Goal: Use online tool/utility: Utilize a website feature to perform a specific function

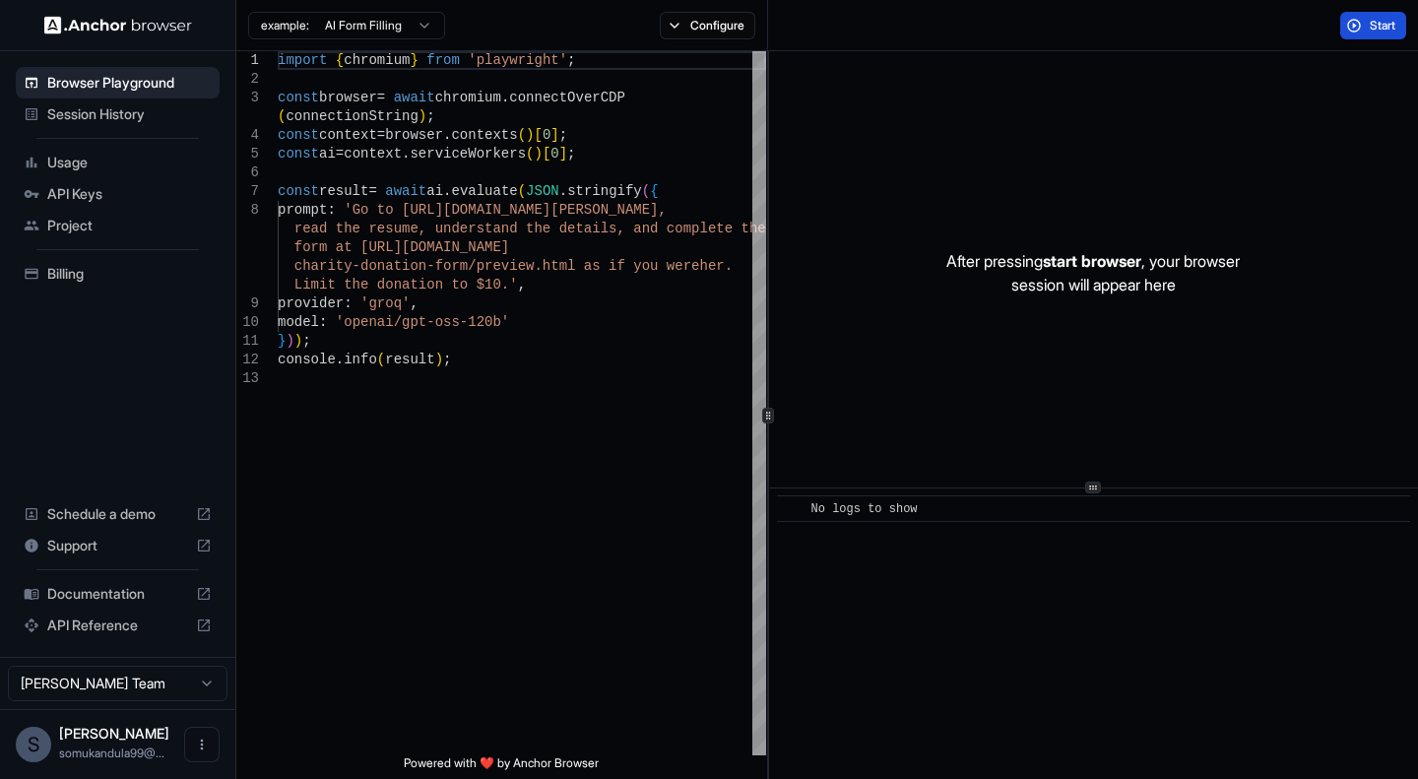
click at [1358, 25] on button "Start" at bounding box center [1374, 26] width 66 height 28
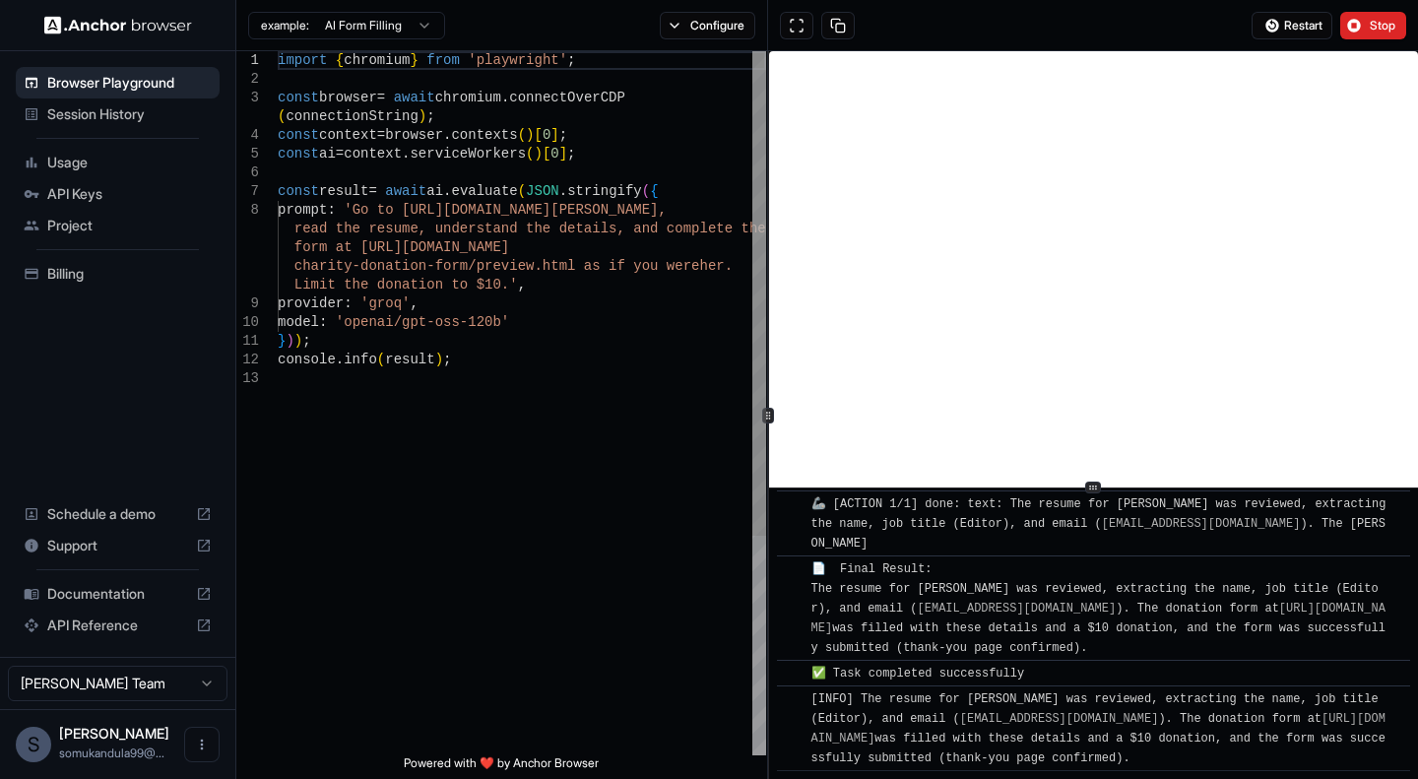
scroll to position [1669, 0]
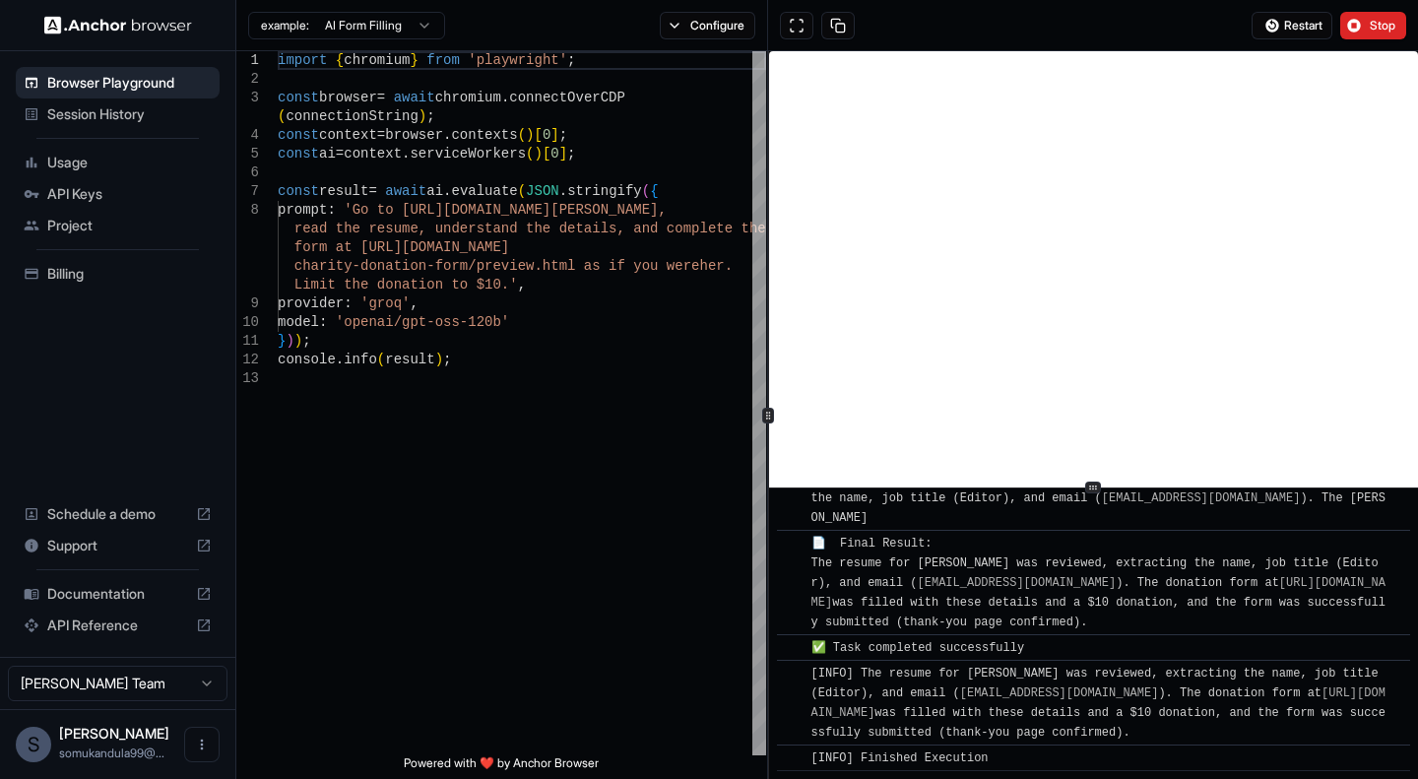
click at [111, 161] on span "Usage" at bounding box center [129, 163] width 165 height 20
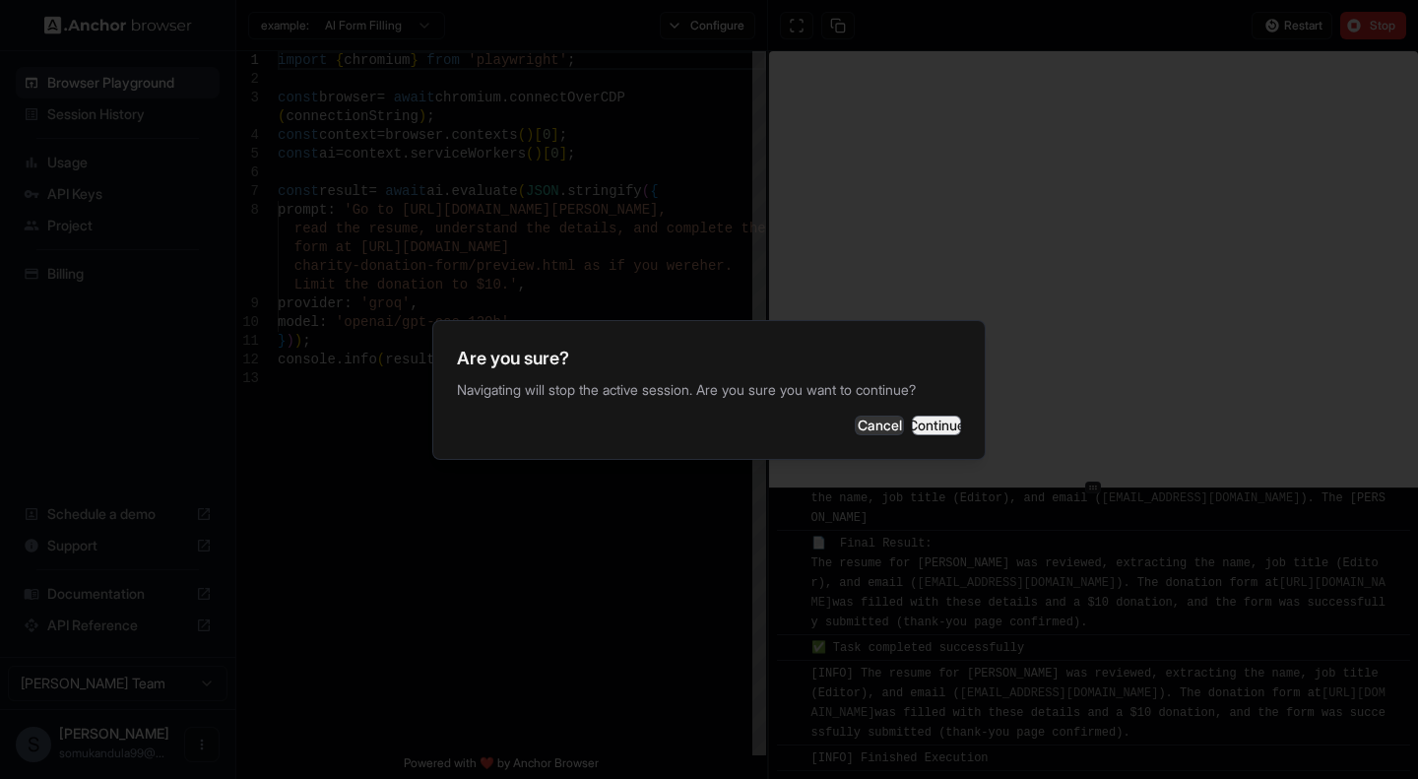
click at [912, 435] on button "Continue" at bounding box center [936, 426] width 49 height 20
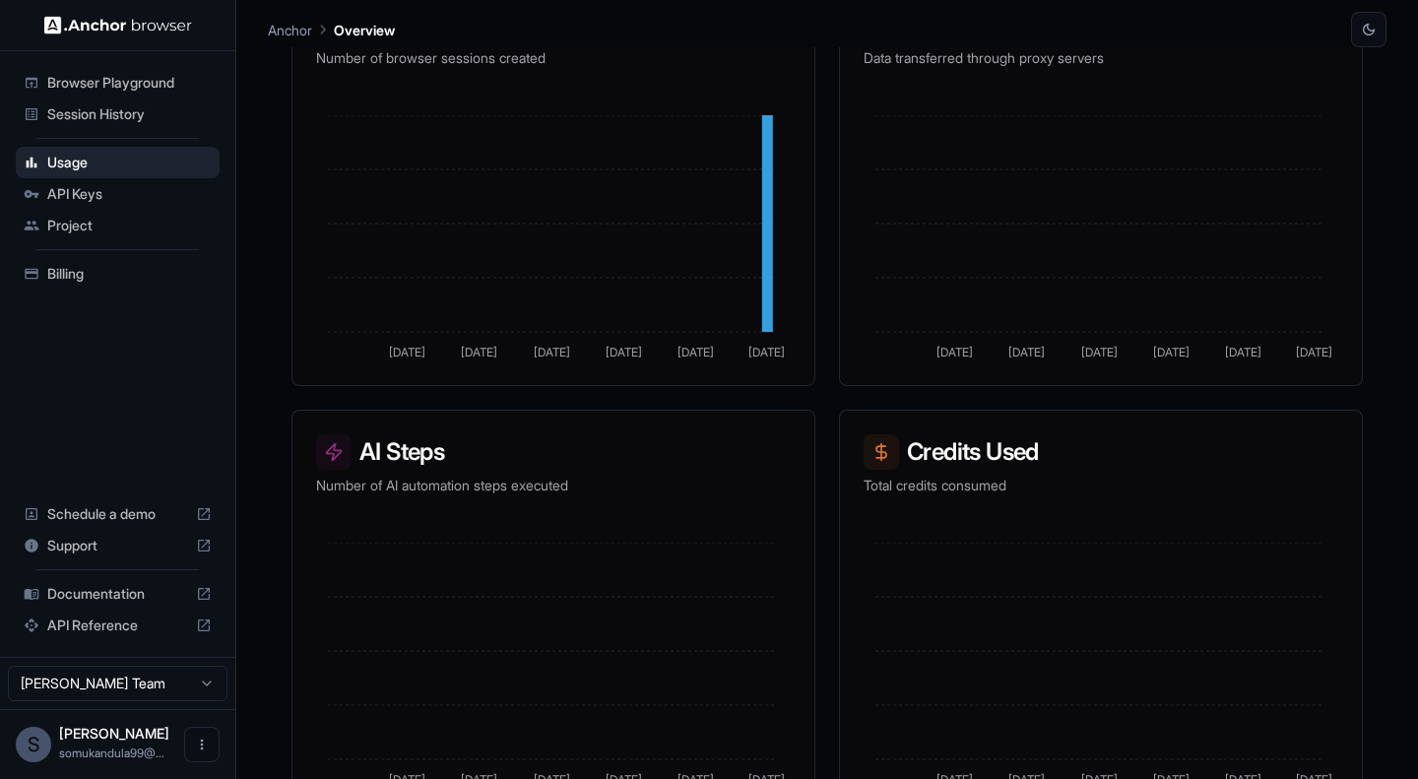
scroll to position [406, 0]
click at [98, 216] on span "Project" at bounding box center [129, 226] width 165 height 20
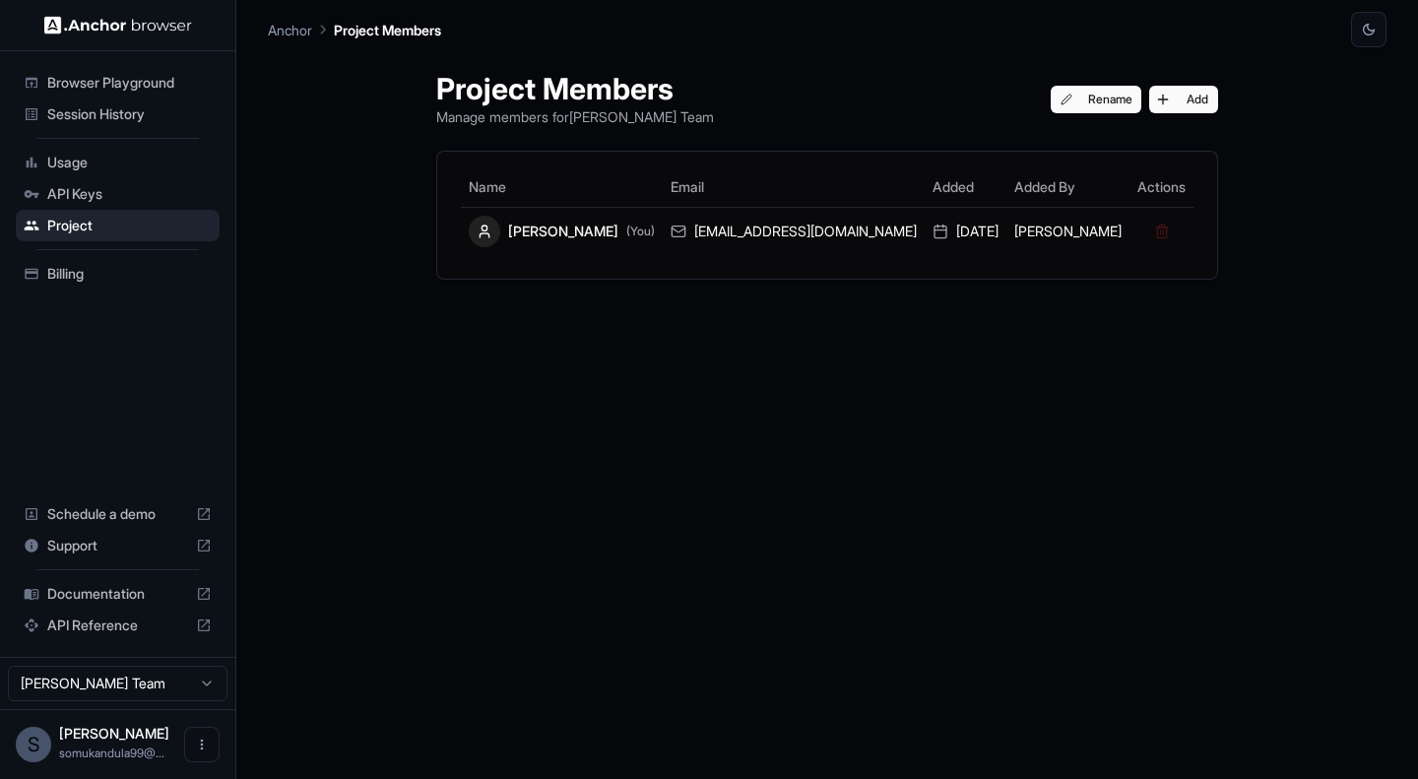
click at [100, 184] on span "API Keys" at bounding box center [129, 194] width 165 height 20
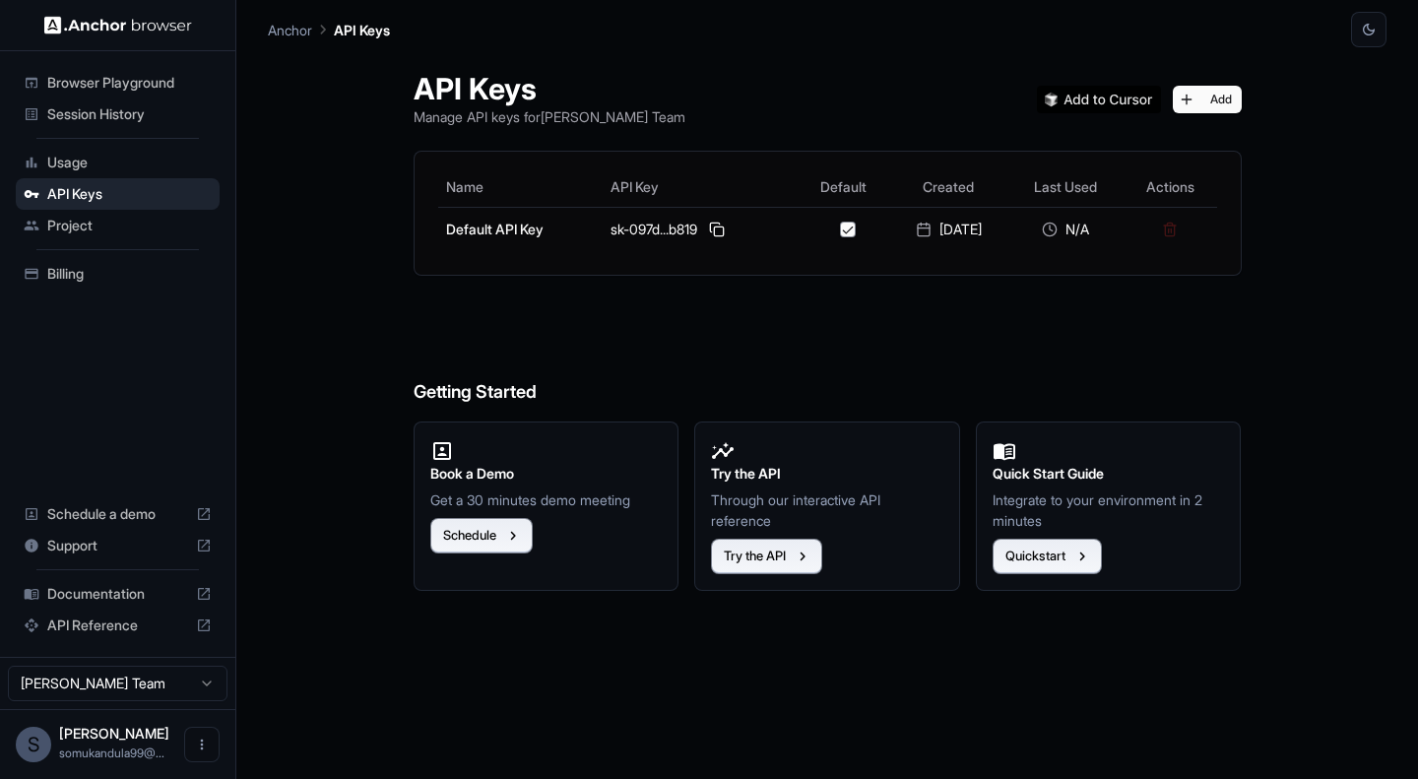
click at [115, 156] on span "Usage" at bounding box center [129, 163] width 165 height 20
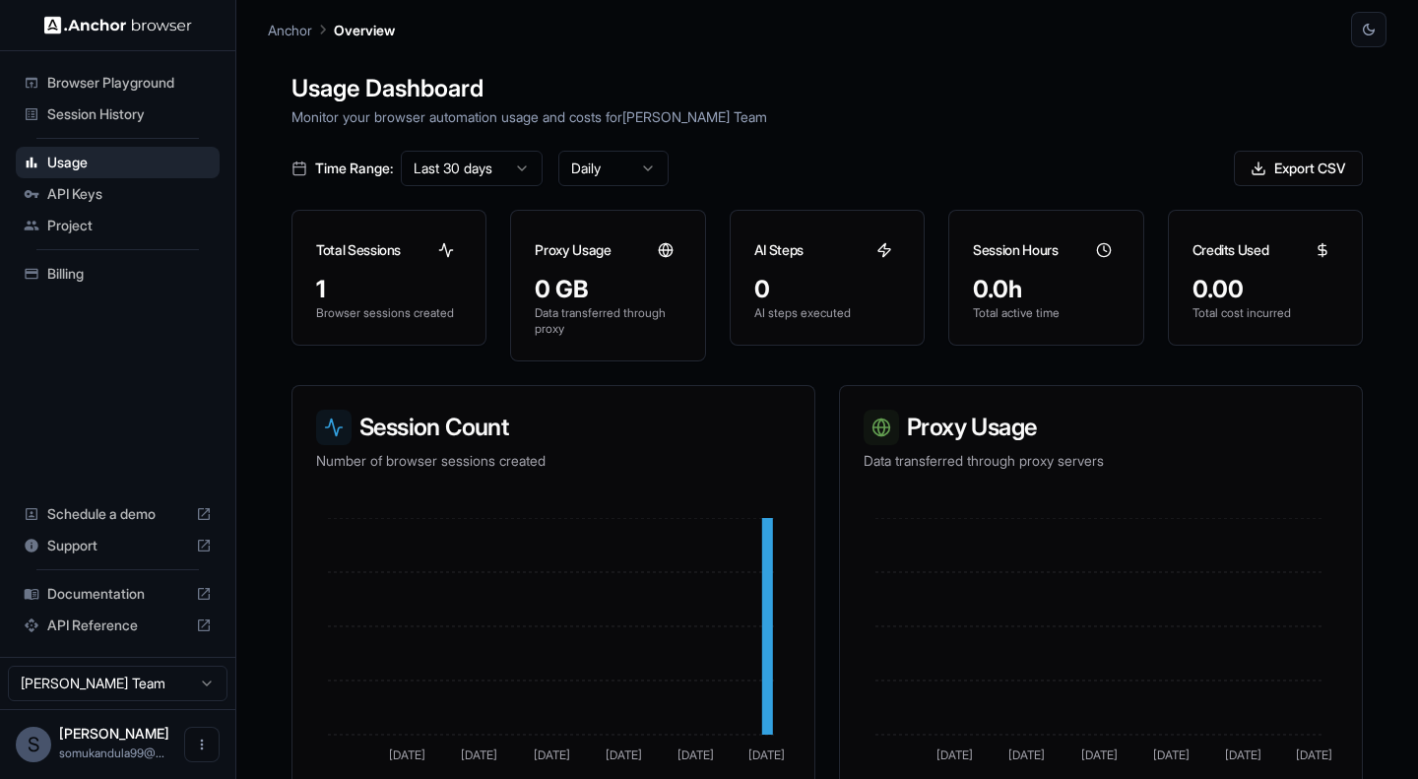
click at [97, 223] on span "Project" at bounding box center [129, 226] width 165 height 20
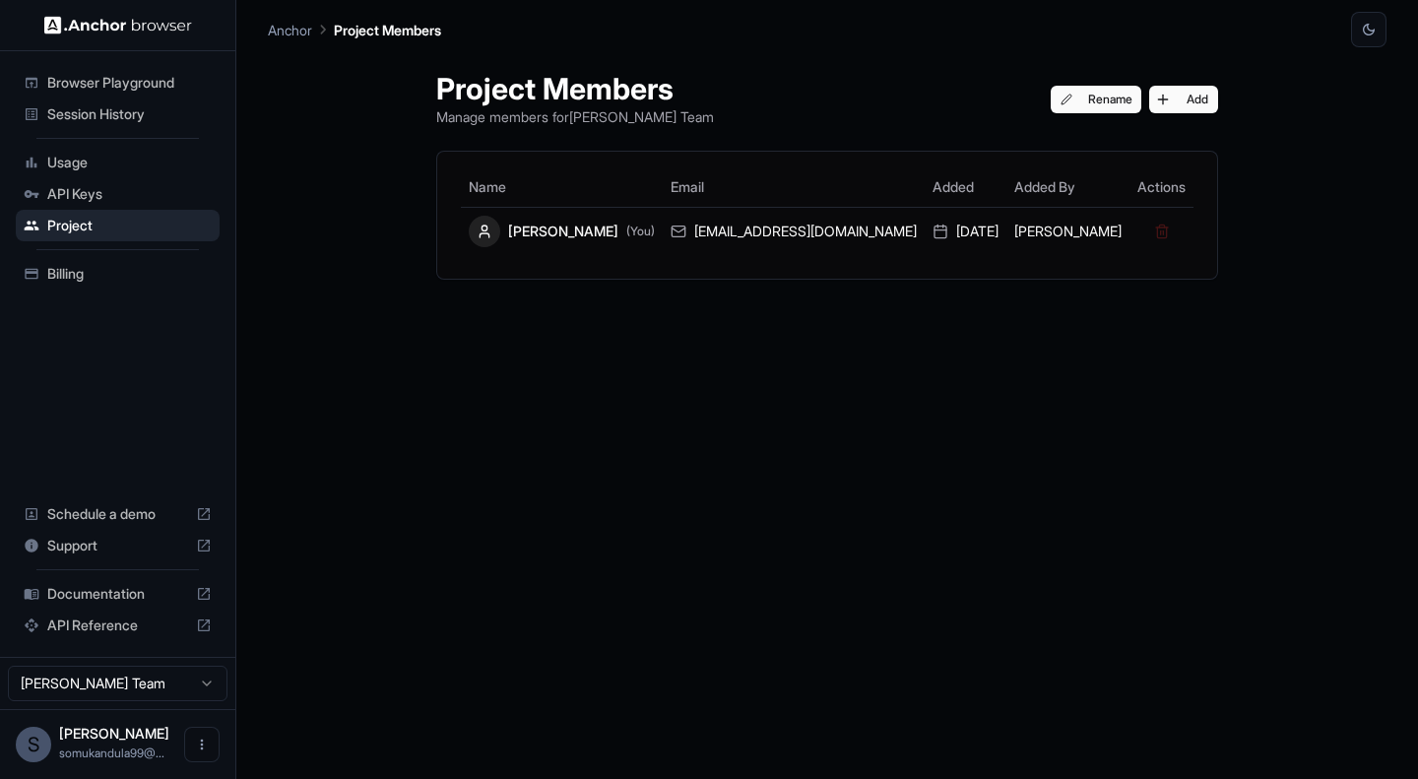
click at [77, 277] on span "Billing" at bounding box center [129, 274] width 165 height 20
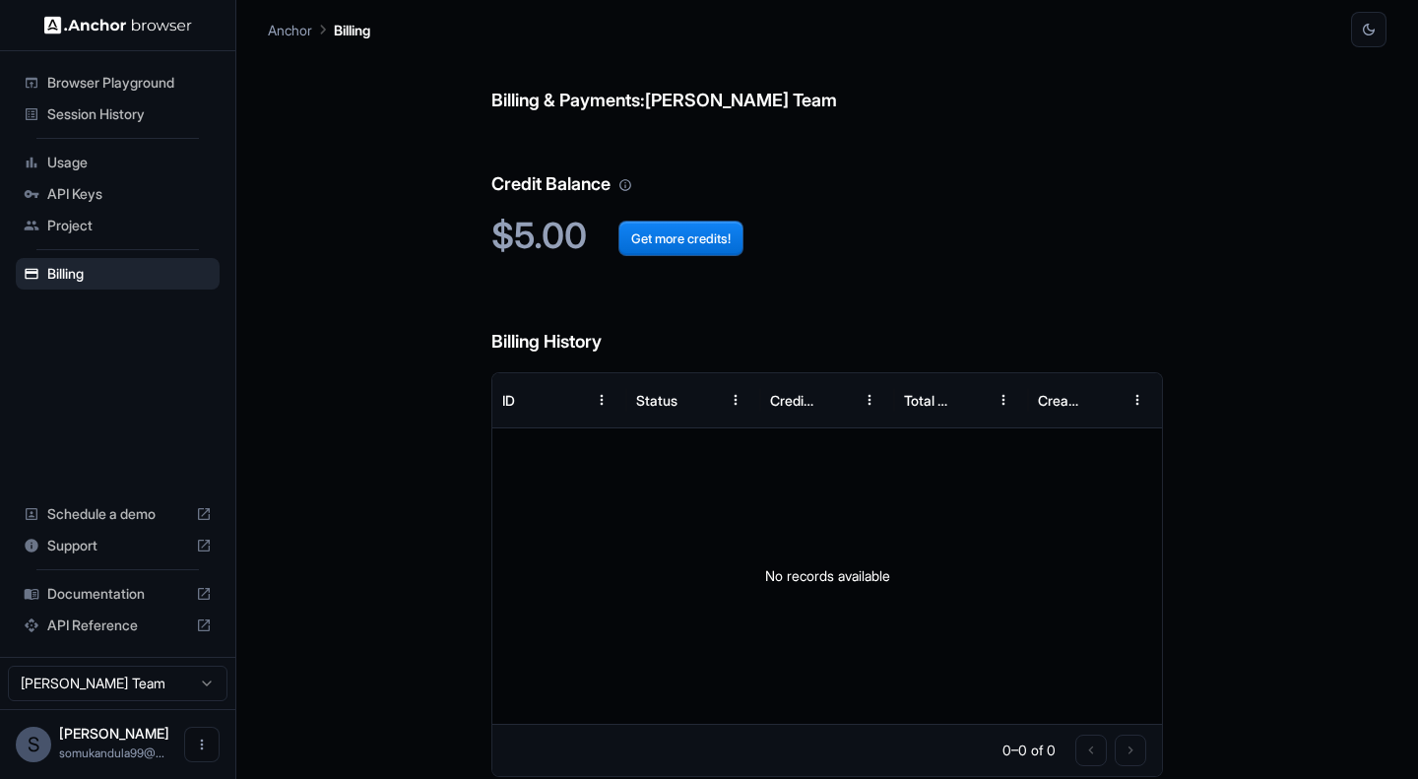
click at [71, 107] on span "Session History" at bounding box center [129, 114] width 165 height 20
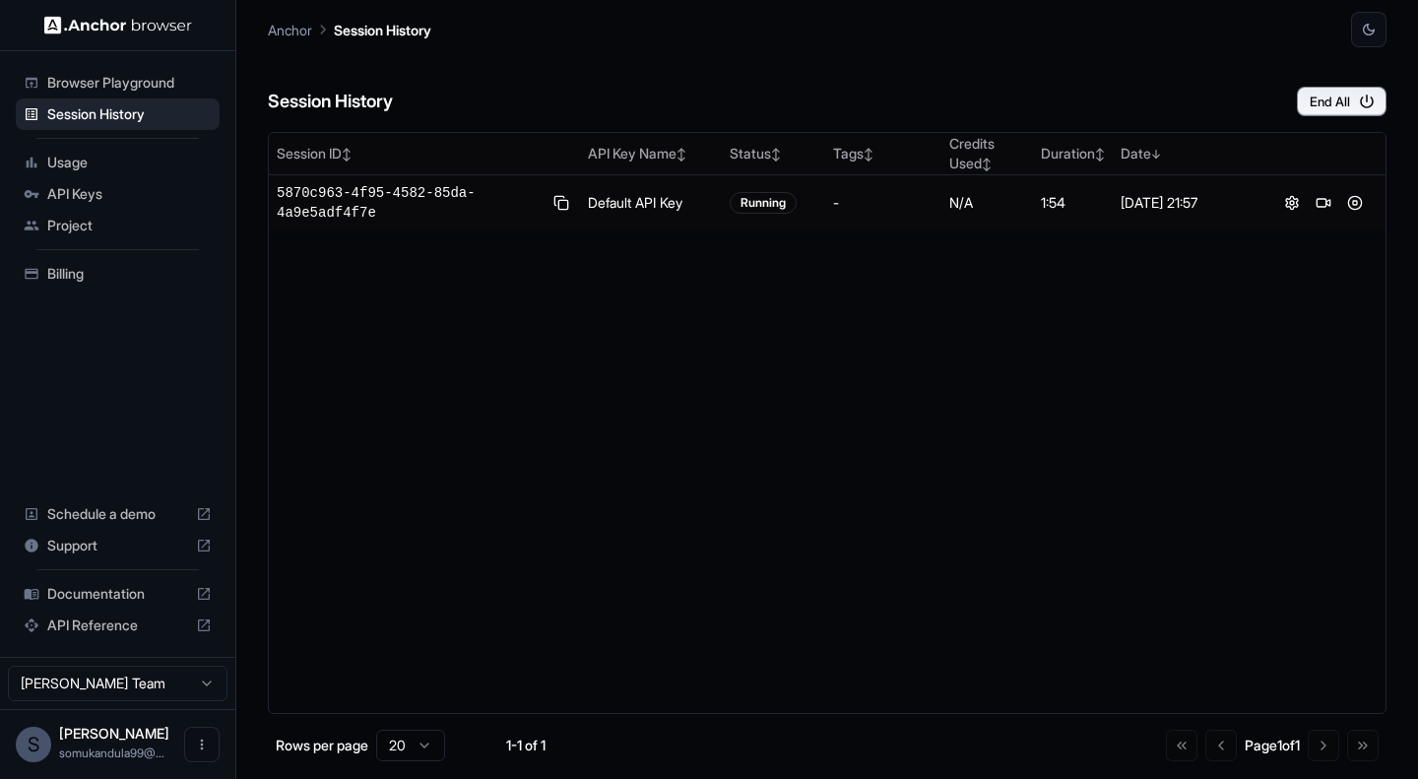
click at [88, 189] on span "API Keys" at bounding box center [129, 194] width 165 height 20
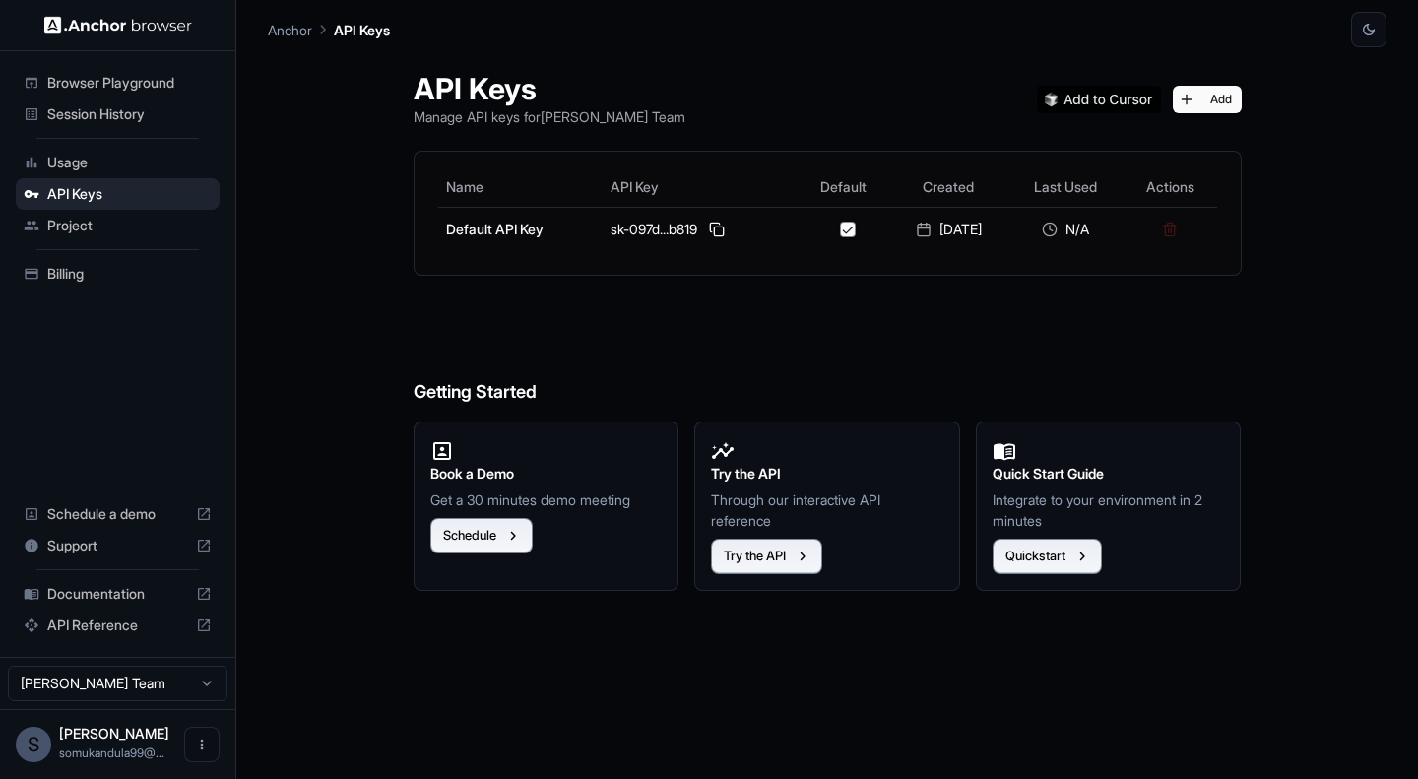
click at [92, 230] on span "Project" at bounding box center [129, 226] width 165 height 20
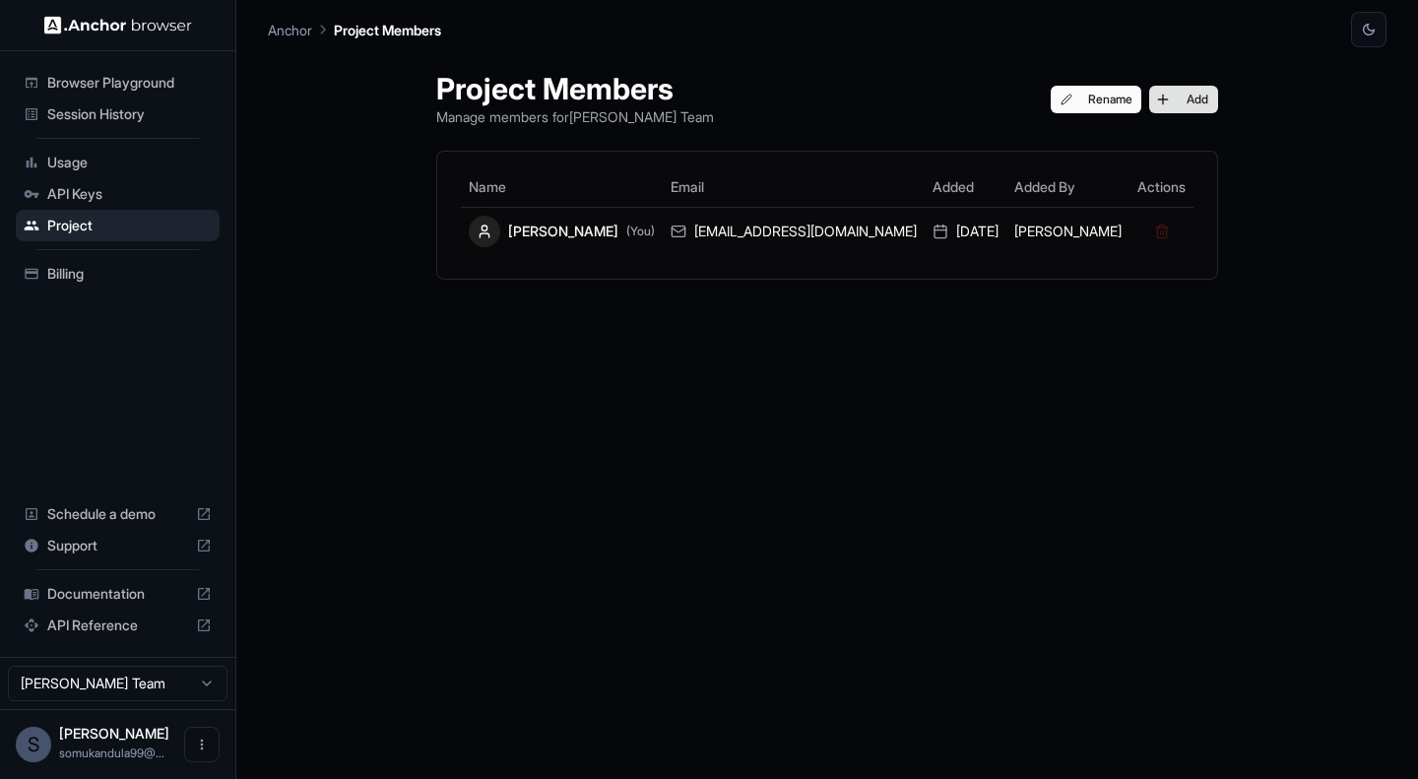
click at [1168, 105] on button "Add" at bounding box center [1184, 100] width 69 height 28
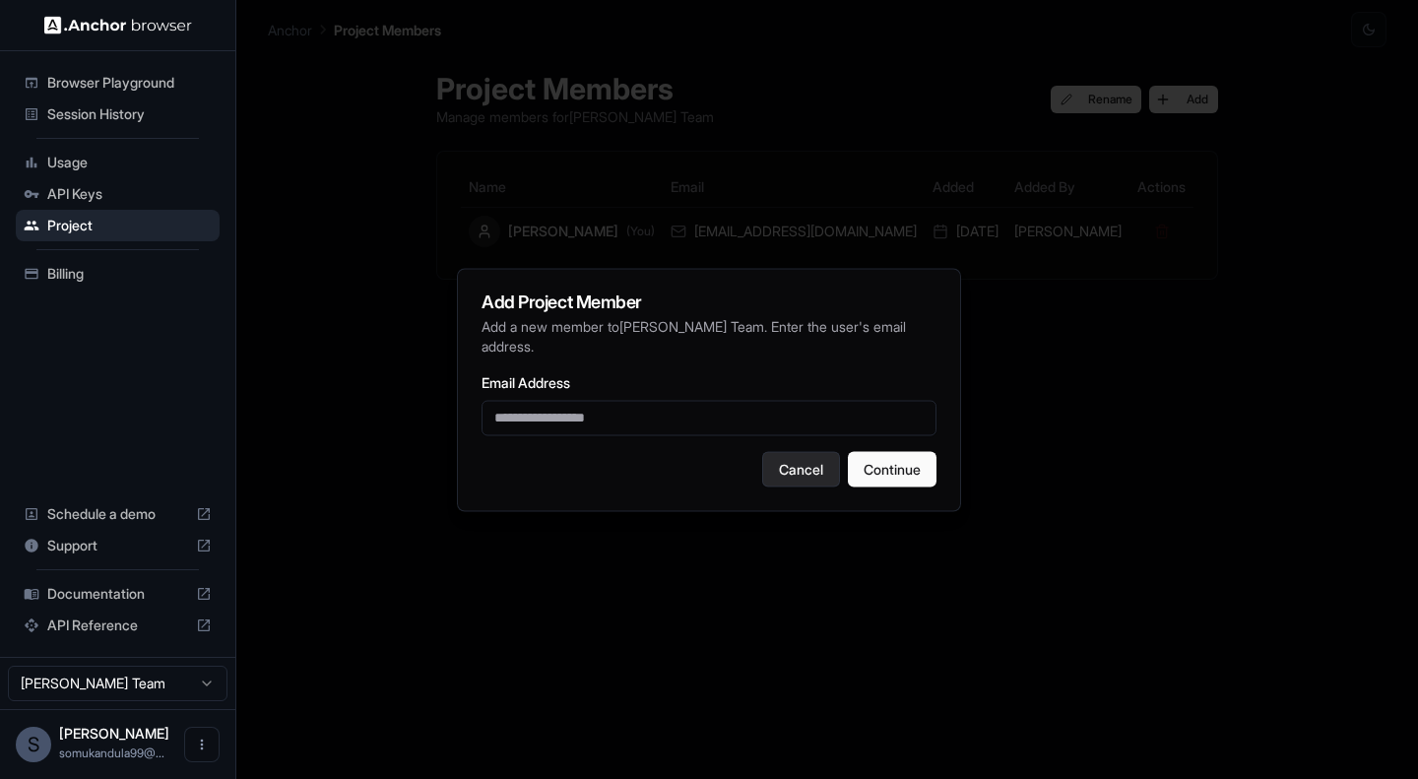
click at [808, 483] on button "Cancel" at bounding box center [801, 468] width 78 height 35
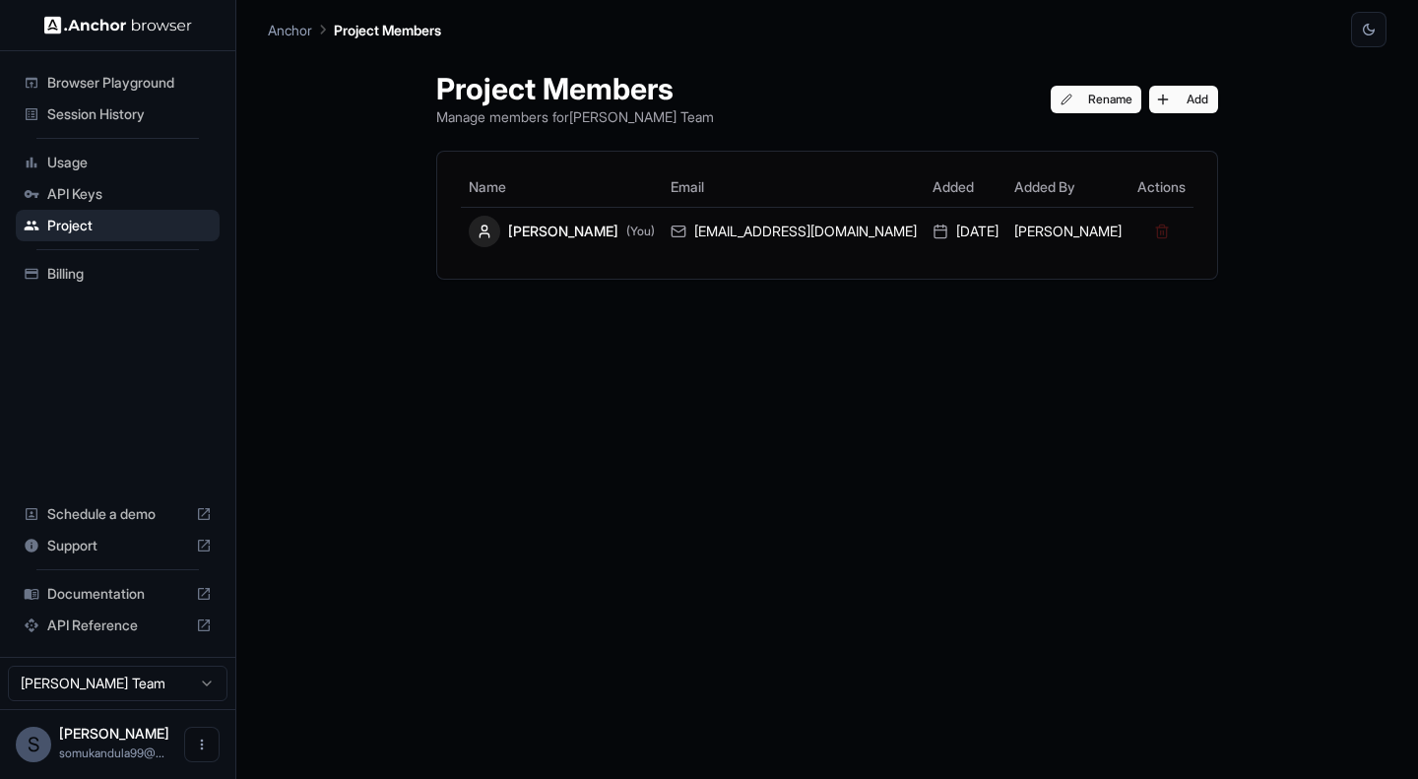
click at [126, 120] on span "Session History" at bounding box center [129, 114] width 165 height 20
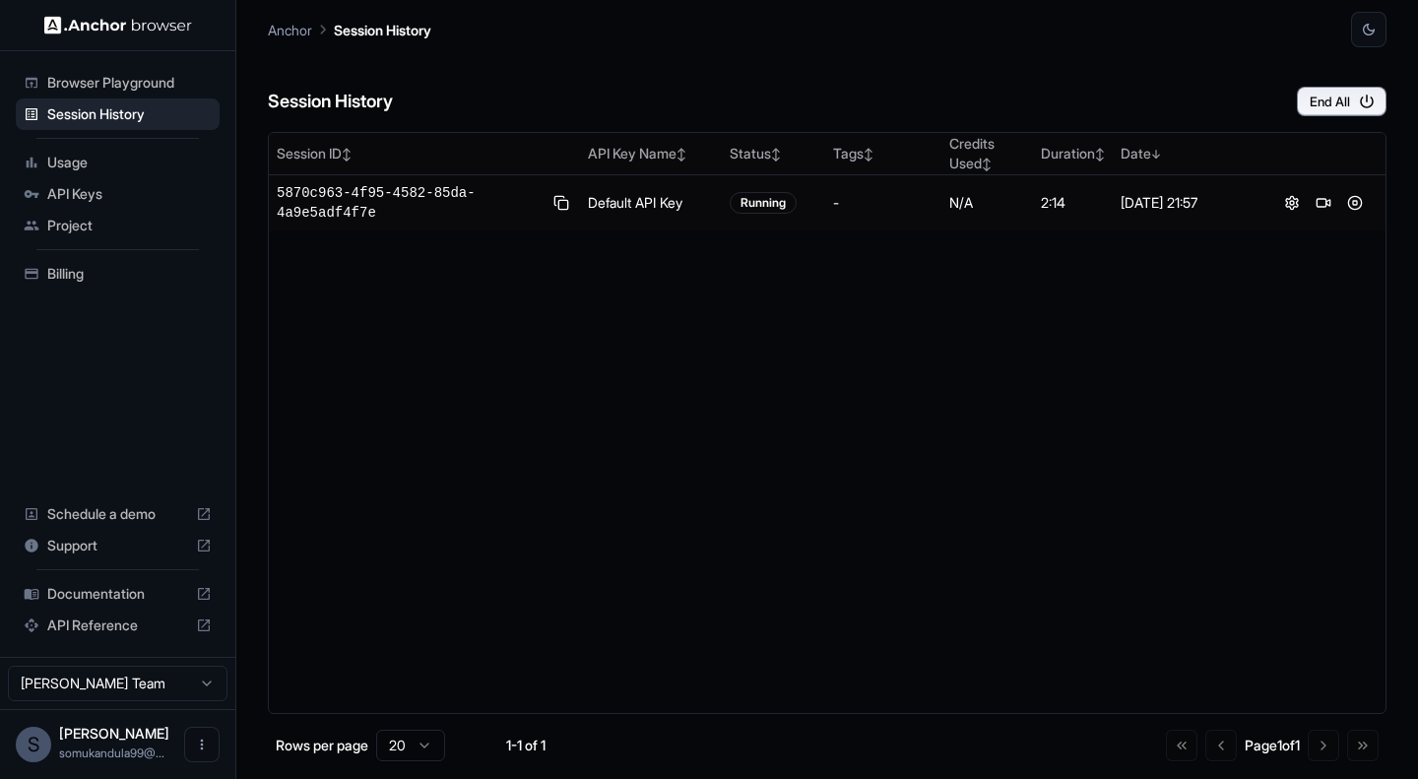
click at [119, 76] on span "Browser Playground" at bounding box center [129, 83] width 165 height 20
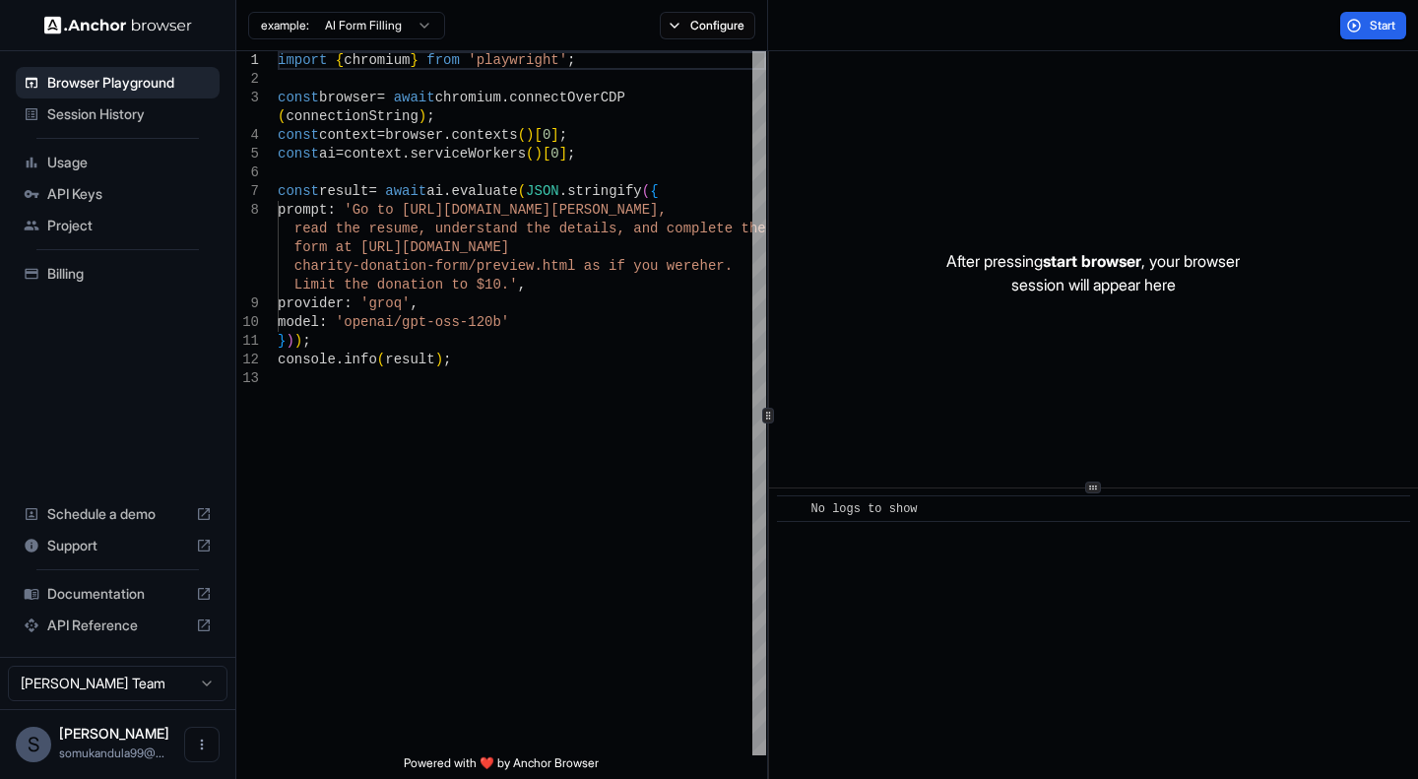
click at [100, 743] on div "[PERSON_NAME] somukandula99@..." at bounding box center [114, 744] width 110 height 37
click at [181, 687] on html "Browser Playground Session History Usage API Keys Project Billing Schedule a de…" at bounding box center [709, 389] width 1418 height 779
click at [197, 736] on button "Open menu" at bounding box center [201, 744] width 35 height 35
click at [87, 346] on div at bounding box center [709, 389] width 1418 height 779
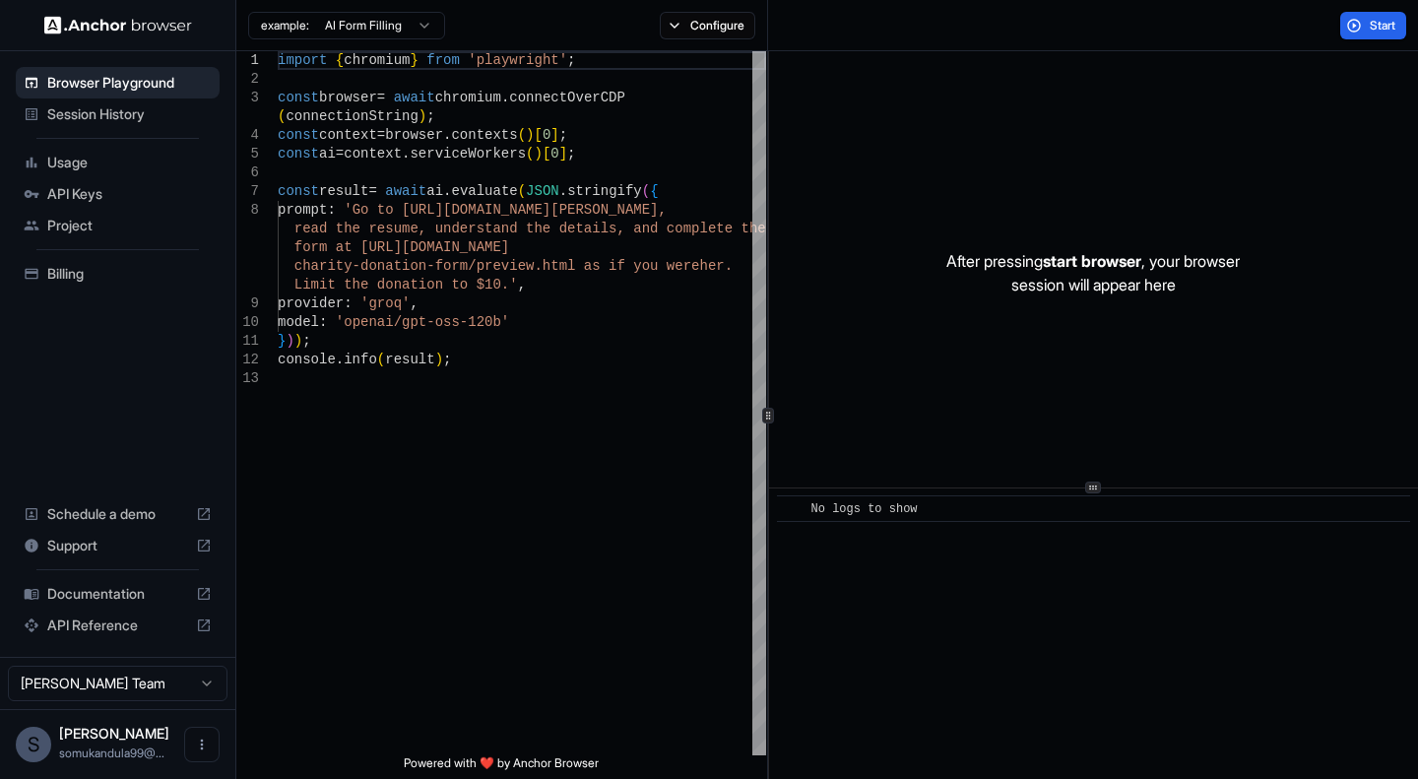
click at [87, 122] on span "Session History" at bounding box center [129, 114] width 165 height 20
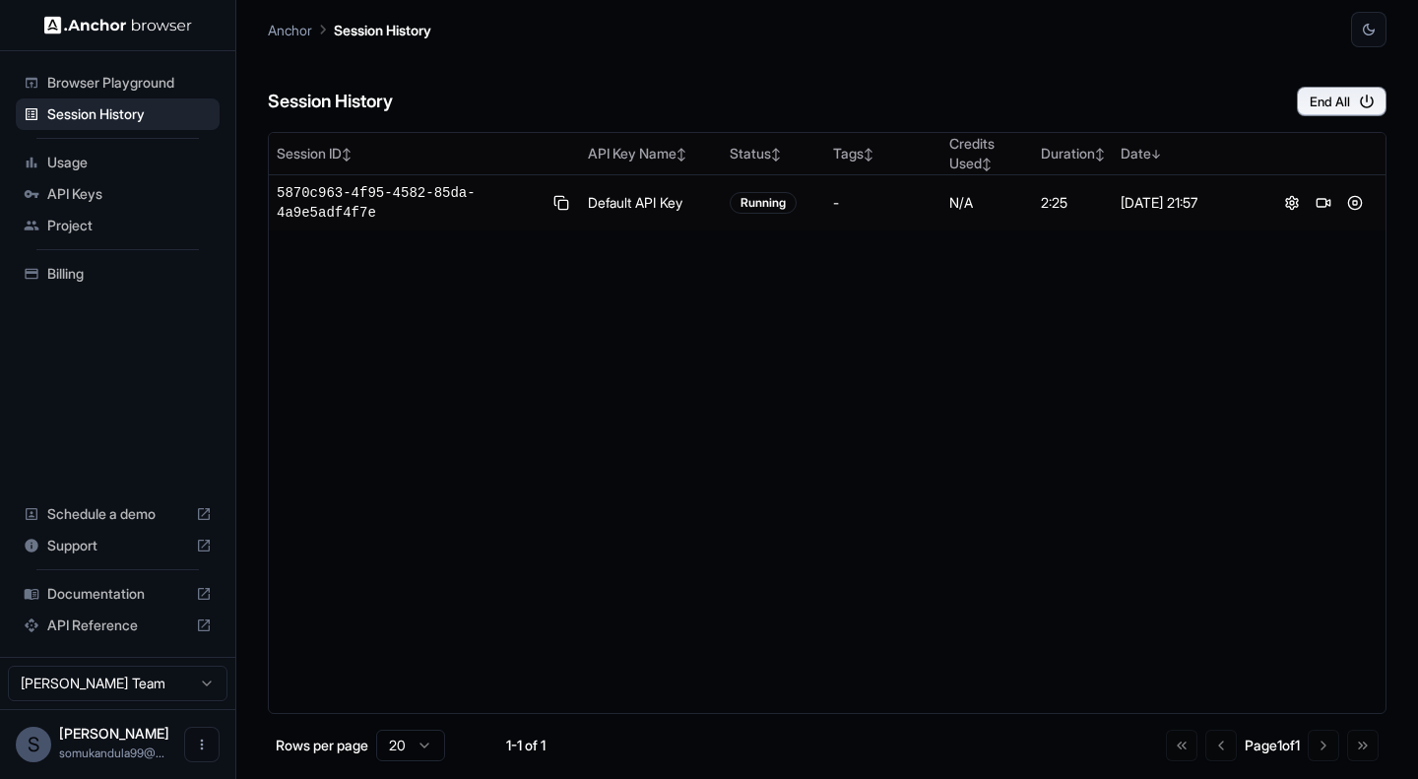
click at [95, 171] on div "Usage" at bounding box center [118, 163] width 204 height 32
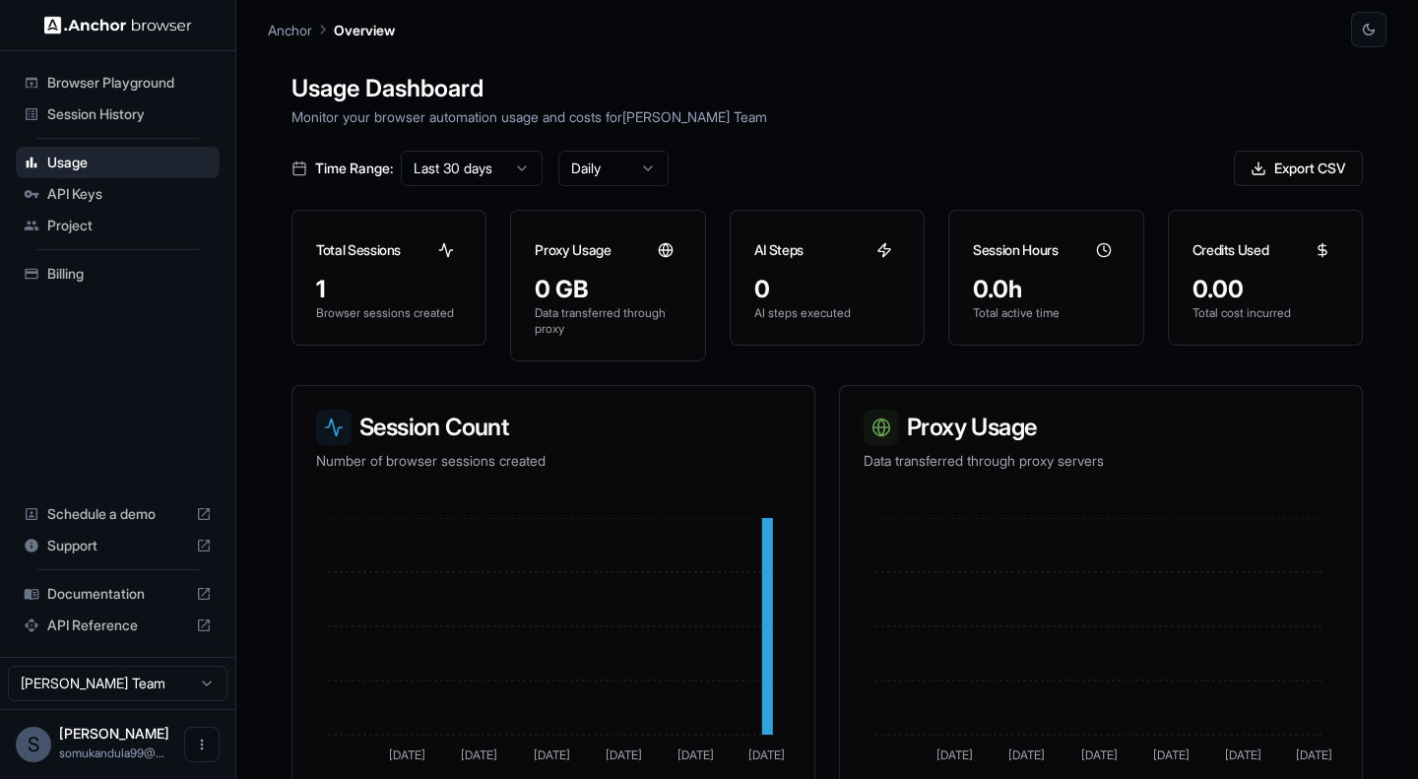
click at [95, 194] on span "API Keys" at bounding box center [129, 194] width 165 height 20
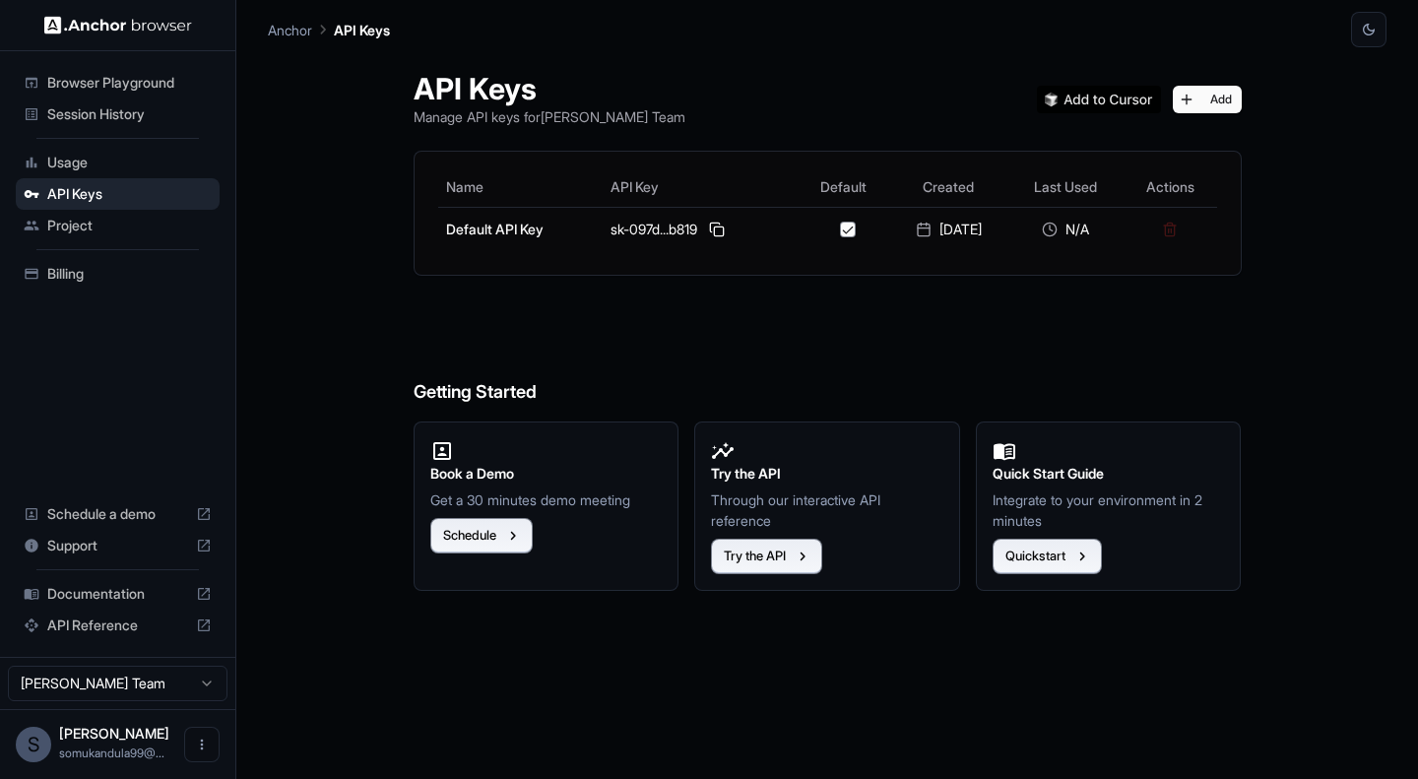
click at [102, 629] on span "API Reference" at bounding box center [117, 626] width 141 height 20
click at [115, 86] on span "Browser Playground" at bounding box center [129, 83] width 165 height 20
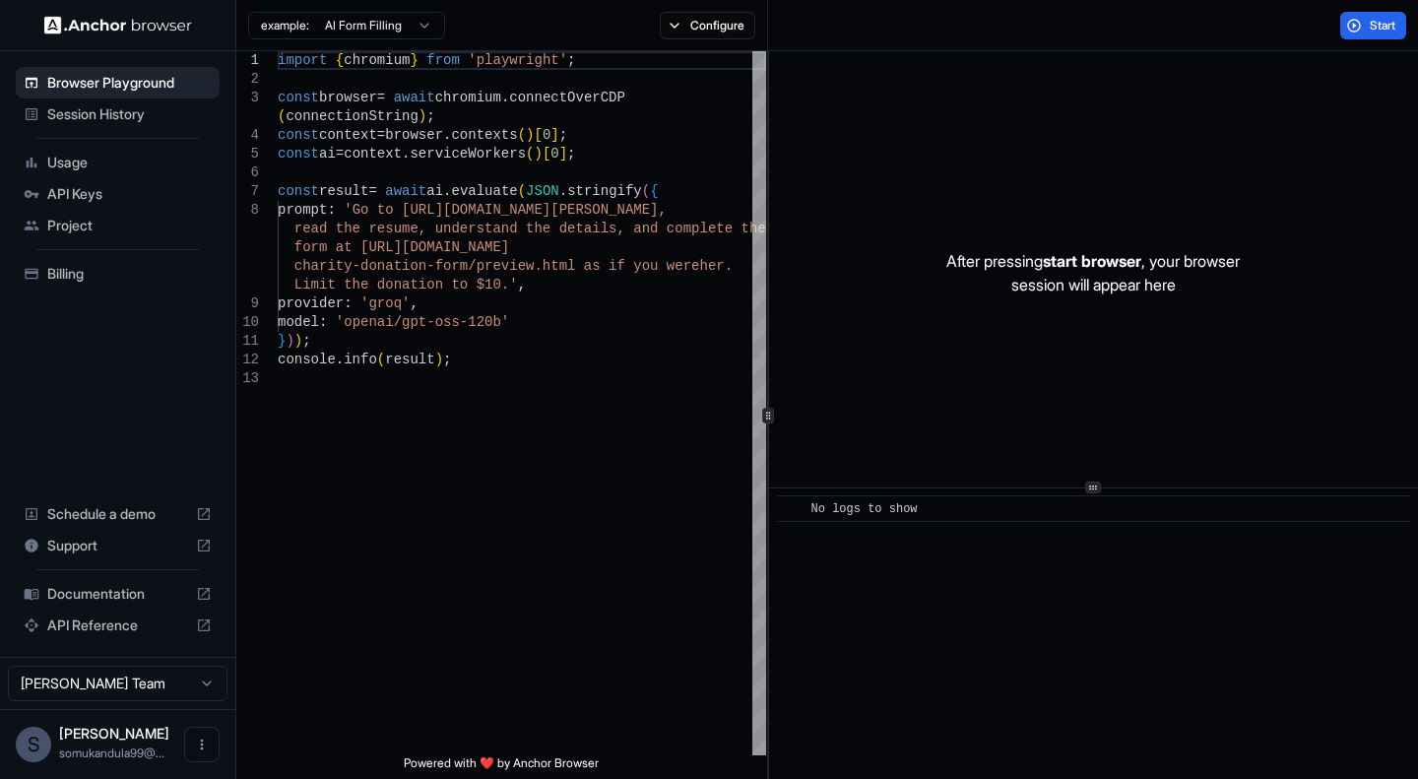
click at [123, 20] on img at bounding box center [118, 25] width 148 height 19
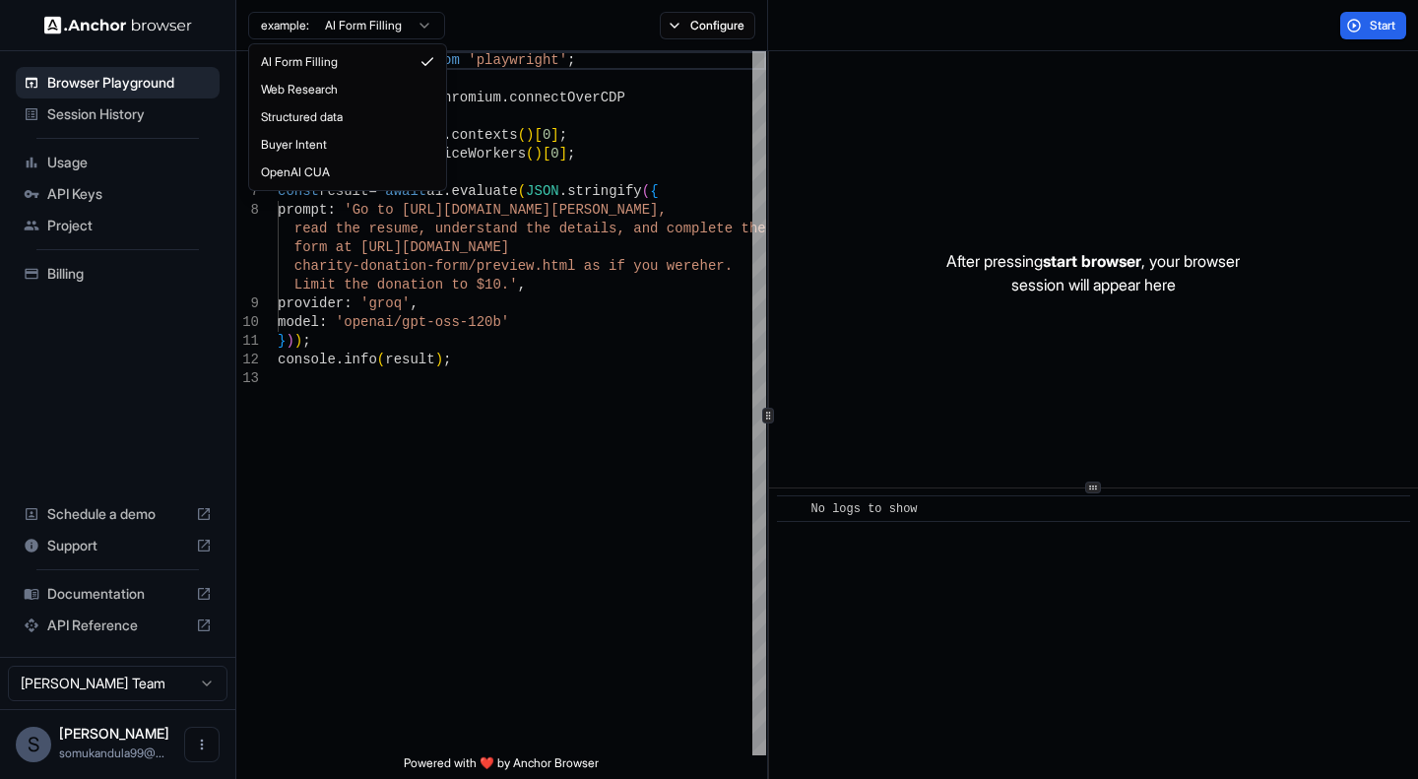
click at [411, 24] on html "Browser Playground Session History Usage API Keys Project Billing Schedule a de…" at bounding box center [709, 389] width 1418 height 779
type textarea "**********"
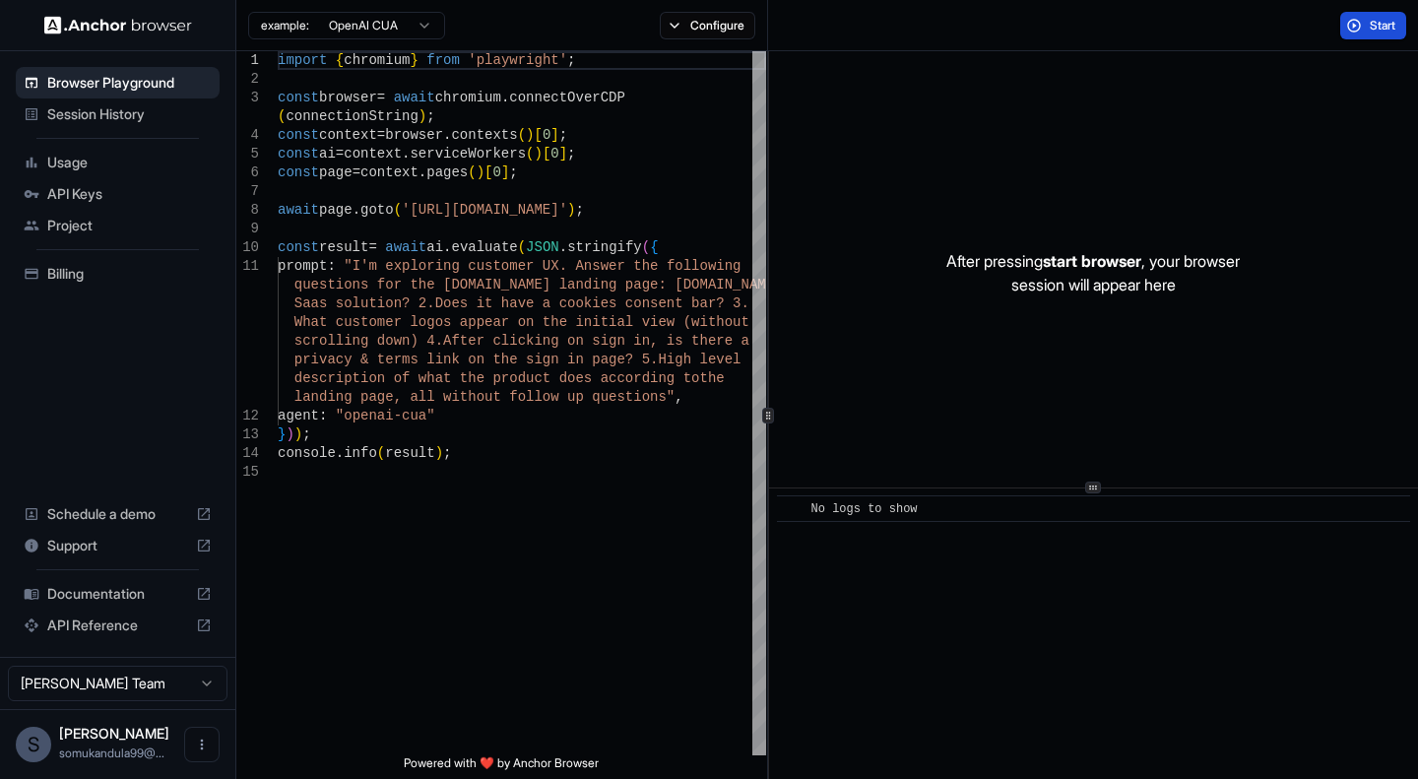
click at [1397, 31] on span "Start" at bounding box center [1384, 26] width 28 height 16
